Goal: Check status

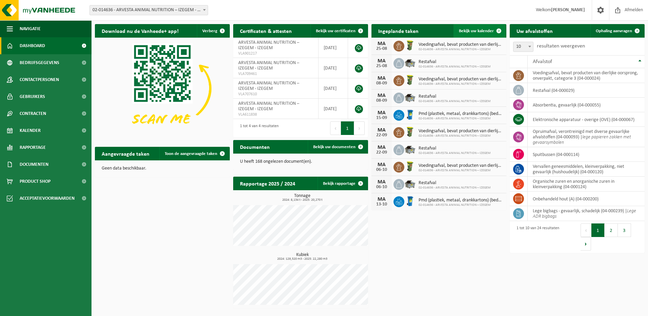
click at [481, 30] on span "Bekijk uw kalender" at bounding box center [476, 31] width 35 height 4
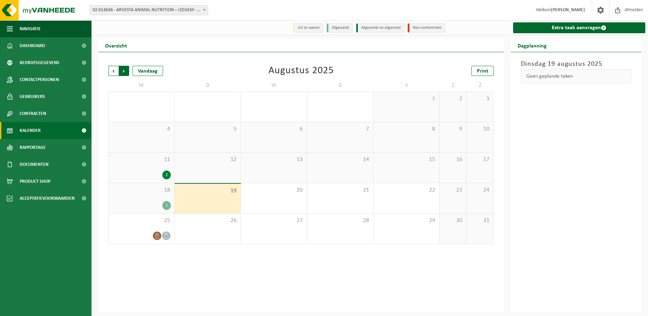
click at [112, 70] on span "Vorige" at bounding box center [113, 71] width 10 height 10
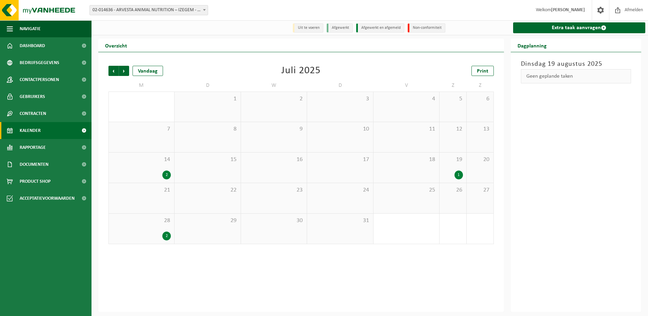
click at [137, 228] on div "28 2" at bounding box center [141, 228] width 65 height 30
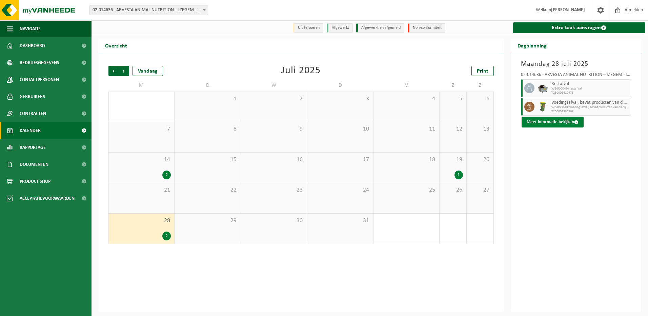
click at [557, 123] on button "Meer informatie bekijken" at bounding box center [552, 122] width 62 height 11
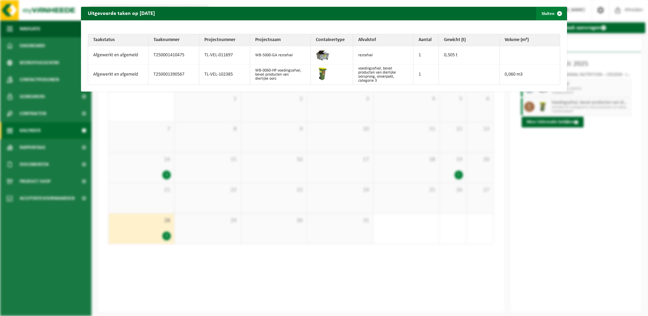
click at [555, 14] on span "button" at bounding box center [560, 14] width 14 height 14
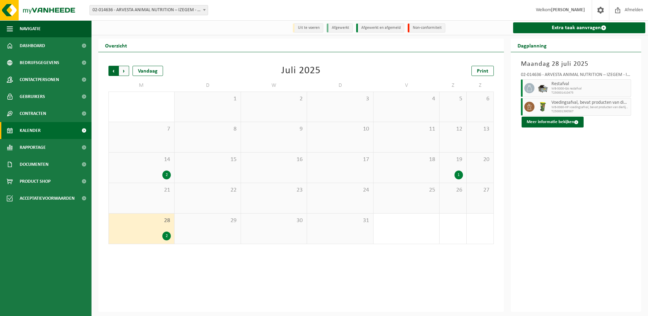
click at [124, 73] on span "Volgende" at bounding box center [124, 71] width 10 height 10
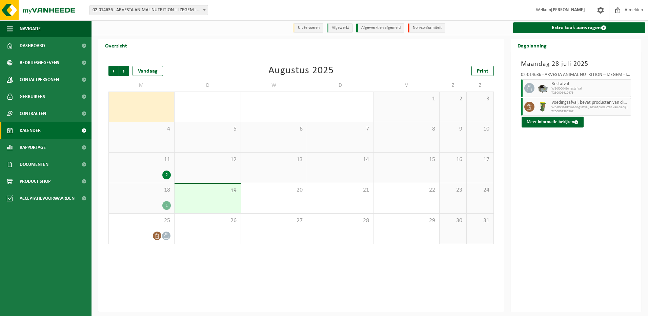
click at [137, 172] on div "2" at bounding box center [141, 174] width 59 height 9
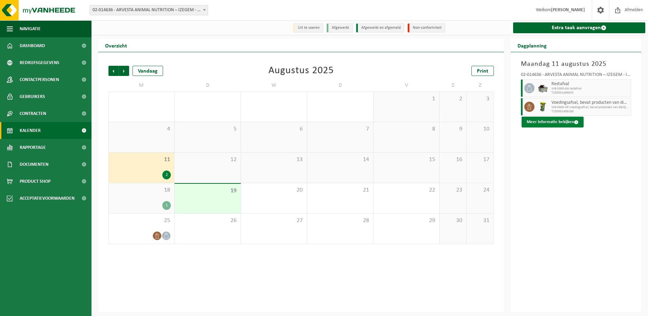
click at [560, 122] on button "Meer informatie bekijken" at bounding box center [552, 122] width 62 height 11
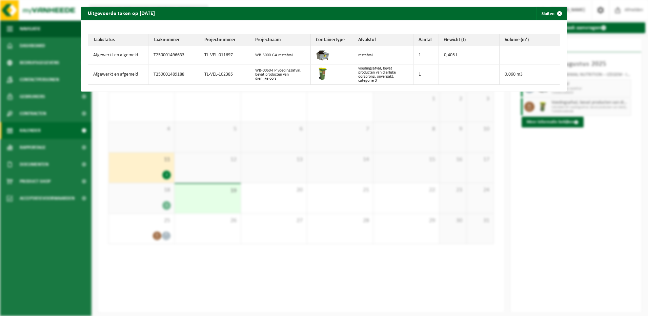
click at [602, 209] on div "Uitgevoerde taken op 2025-08-11 Sluiten Taakstatus Taaknummer Projectnummer Pro…" at bounding box center [324, 158] width 648 height 316
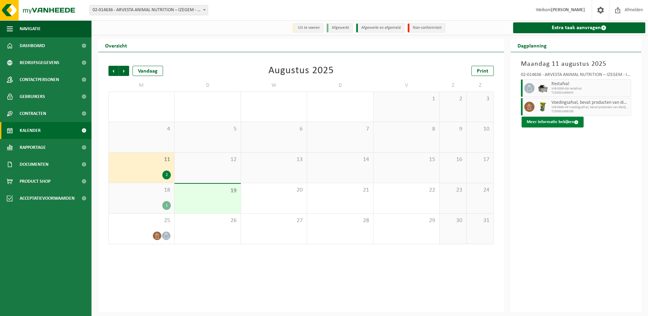
click at [561, 123] on button "Meer informatie bekijken" at bounding box center [552, 122] width 62 height 11
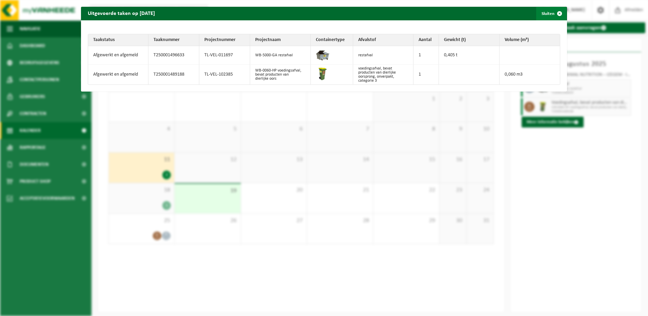
click at [556, 13] on span "button" at bounding box center [560, 14] width 14 height 14
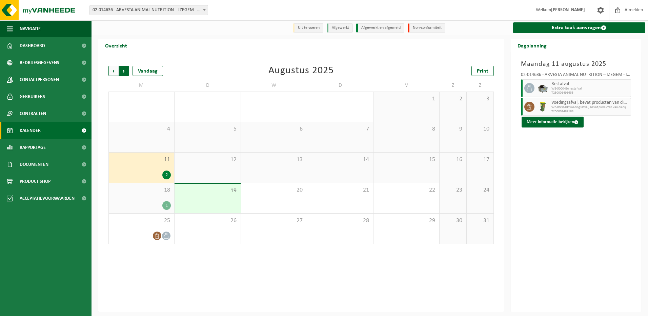
click at [114, 71] on span "Vorige" at bounding box center [113, 71] width 10 height 10
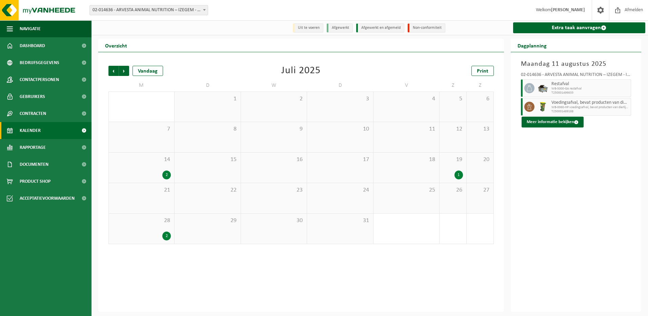
click at [148, 171] on div "2" at bounding box center [141, 174] width 59 height 9
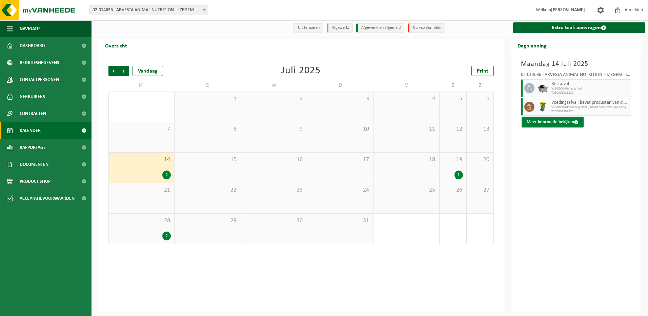
click at [550, 124] on button "Meer informatie bekijken" at bounding box center [552, 122] width 62 height 11
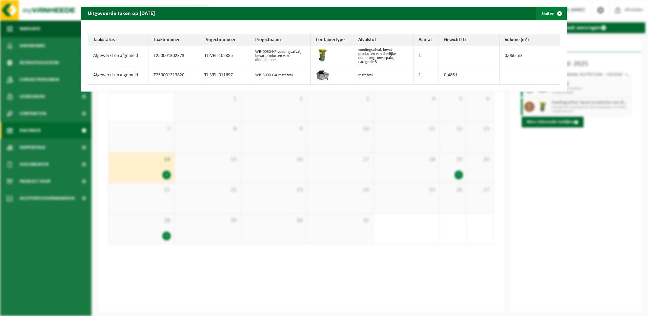
click at [545, 12] on button "Sluiten" at bounding box center [551, 14] width 30 height 14
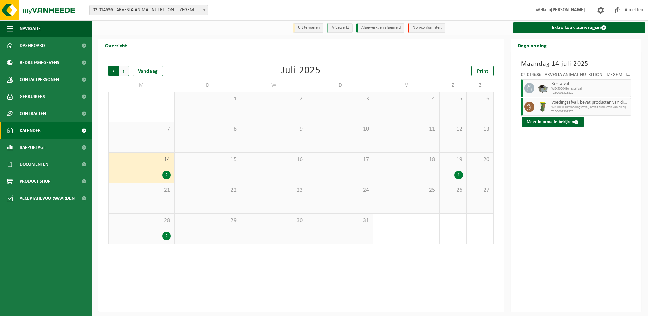
click at [123, 75] on span "Volgende" at bounding box center [124, 71] width 10 height 10
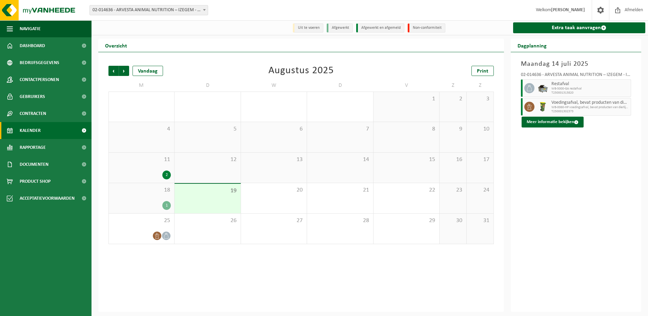
click at [146, 191] on span "18" at bounding box center [141, 189] width 59 height 7
